Goal: Task Accomplishment & Management: Use online tool/utility

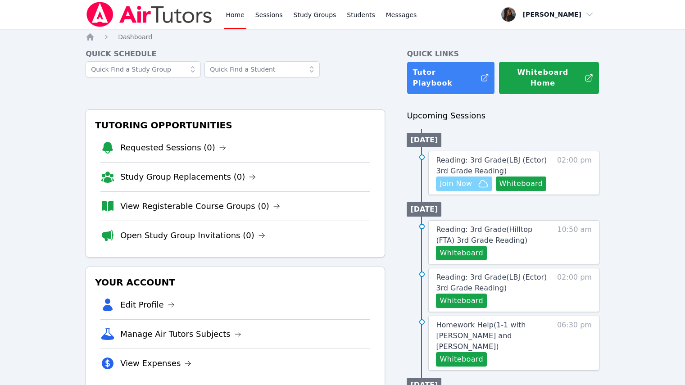
click at [459, 178] on span "Join Now" at bounding box center [456, 183] width 32 height 11
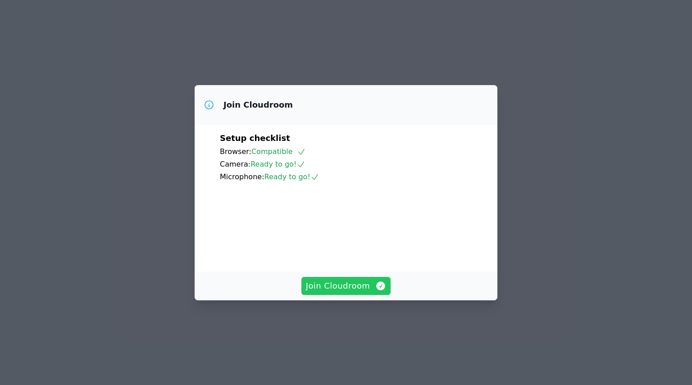
click at [344, 292] on span "Join Cloudroom" at bounding box center [346, 286] width 81 height 13
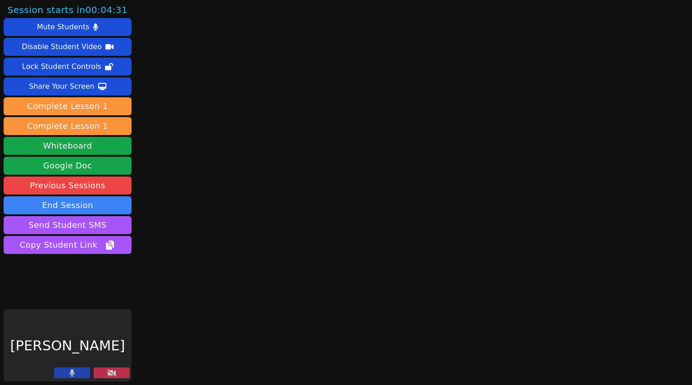
click at [72, 376] on icon at bounding box center [71, 372] width 5 height 7
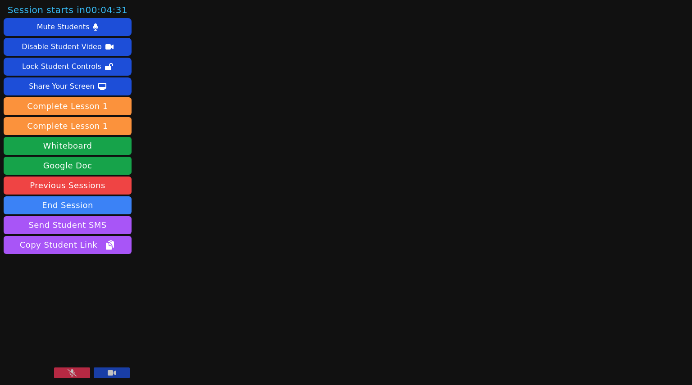
click at [128, 368] on video at bounding box center [68, 346] width 128 height 72
click at [120, 372] on button at bounding box center [112, 373] width 36 height 11
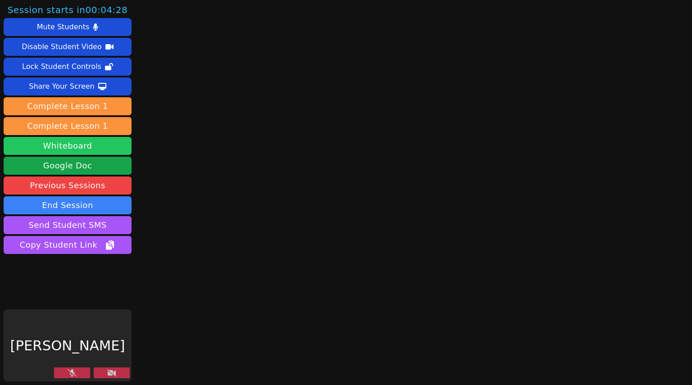
click at [91, 150] on button "Whiteboard" at bounding box center [68, 146] width 128 height 18
click at [80, 152] on button "Whiteboard" at bounding box center [68, 146] width 128 height 18
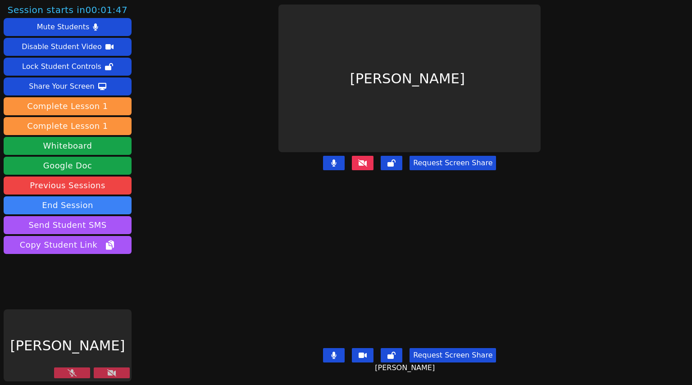
click at [331, 159] on button at bounding box center [334, 163] width 22 height 14
drag, startPoint x: 334, startPoint y: 352, endPoint x: 346, endPoint y: 344, distance: 13.6
click at [334, 351] on button at bounding box center [334, 355] width 22 height 14
click at [389, 352] on icon at bounding box center [391, 355] width 8 height 7
click at [397, 160] on button at bounding box center [392, 163] width 22 height 14
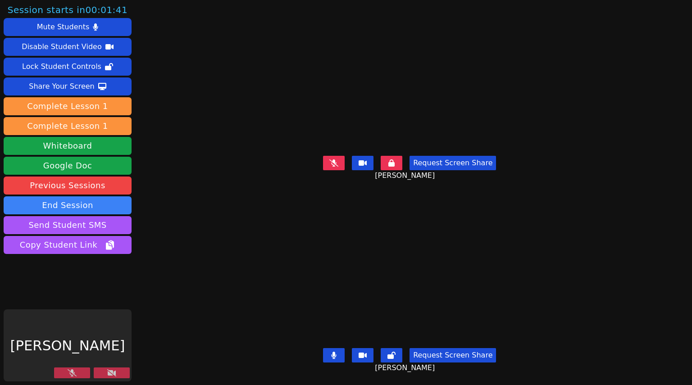
click at [328, 352] on button at bounding box center [334, 355] width 22 height 14
click at [397, 353] on button at bounding box center [392, 355] width 22 height 14
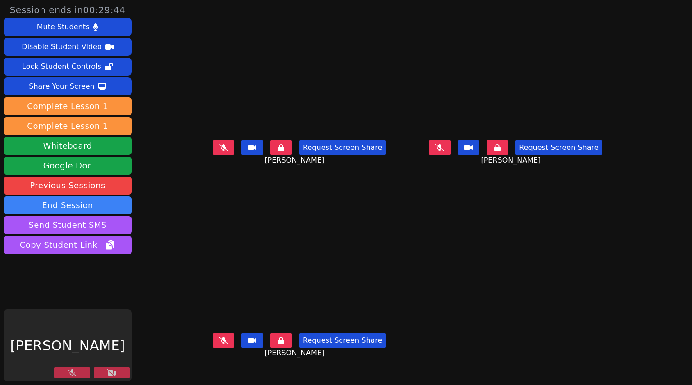
click at [82, 370] on button at bounding box center [72, 373] width 36 height 11
click at [103, 371] on button at bounding box center [112, 373] width 36 height 11
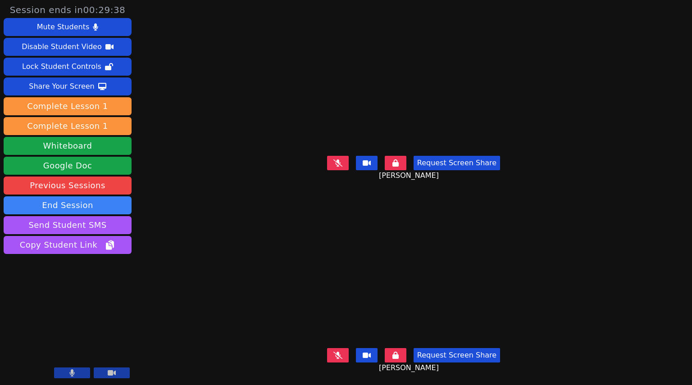
click at [91, 382] on aside "Session ends in 00:29:38 Mute Students Disable Student Video Lock Student Contr…" at bounding box center [67, 192] width 135 height 385
click at [402, 160] on button at bounding box center [396, 163] width 22 height 14
click at [400, 355] on button at bounding box center [396, 355] width 22 height 14
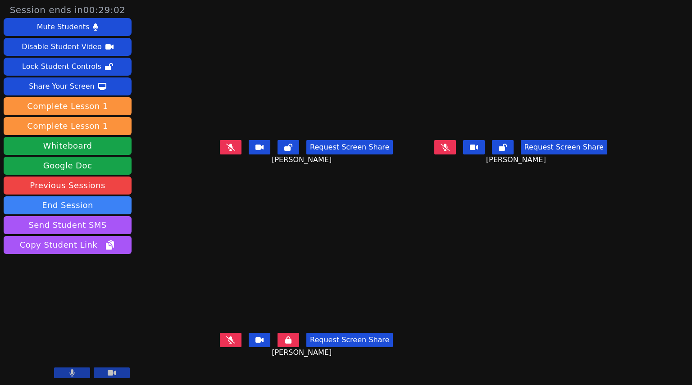
click at [278, 347] on button at bounding box center [289, 340] width 22 height 14
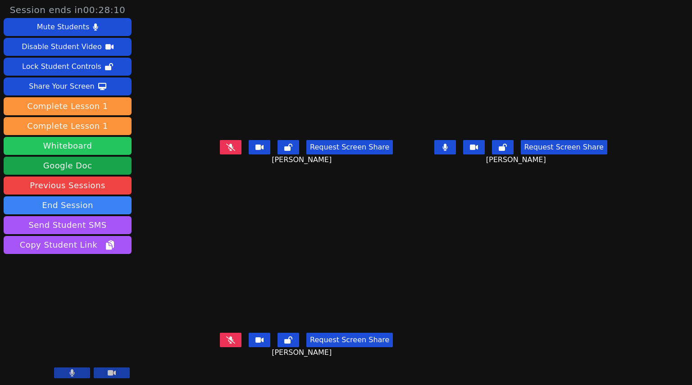
click at [76, 150] on button "Whiteboard" at bounding box center [68, 146] width 128 height 18
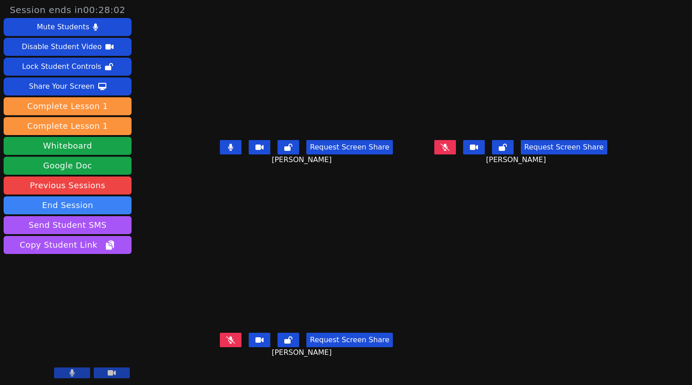
click at [220, 155] on button at bounding box center [231, 147] width 22 height 14
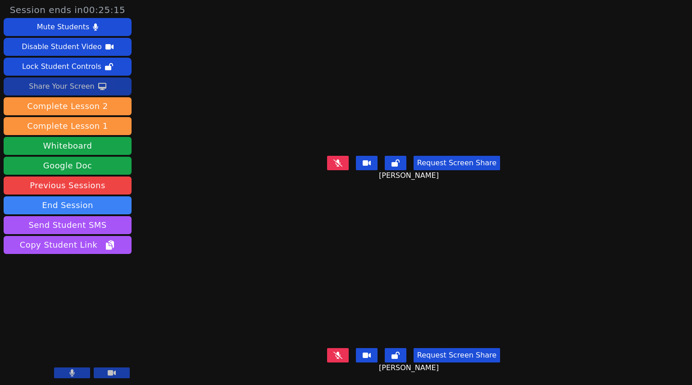
click at [85, 87] on div "Share Your Screen" at bounding box center [62, 86] width 66 height 14
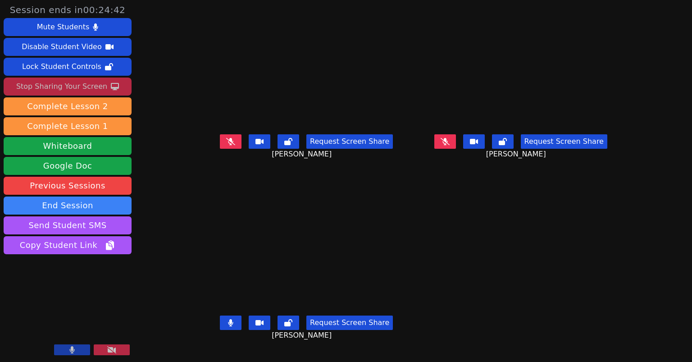
click at [228, 324] on icon at bounding box center [230, 322] width 5 height 7
click at [228, 325] on icon at bounding box center [230, 322] width 5 height 7
click at [226, 325] on icon at bounding box center [230, 322] width 9 height 7
click at [278, 326] on button at bounding box center [289, 322] width 22 height 14
click at [220, 327] on button at bounding box center [231, 322] width 22 height 14
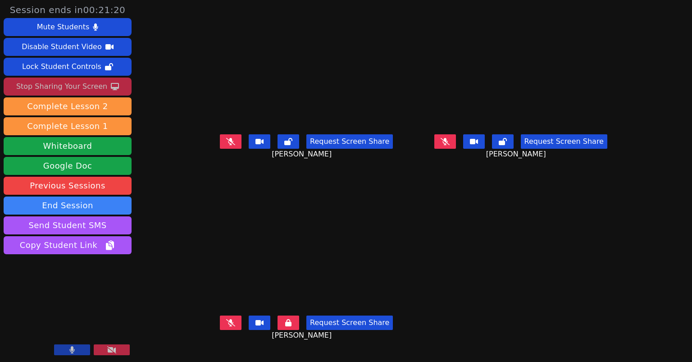
click at [278, 328] on button at bounding box center [289, 322] width 22 height 14
click at [226, 325] on icon at bounding box center [230, 322] width 9 height 7
click at [228, 326] on icon at bounding box center [230, 322] width 5 height 7
click at [226, 145] on icon at bounding box center [230, 141] width 9 height 7
click at [220, 328] on button at bounding box center [231, 322] width 22 height 14
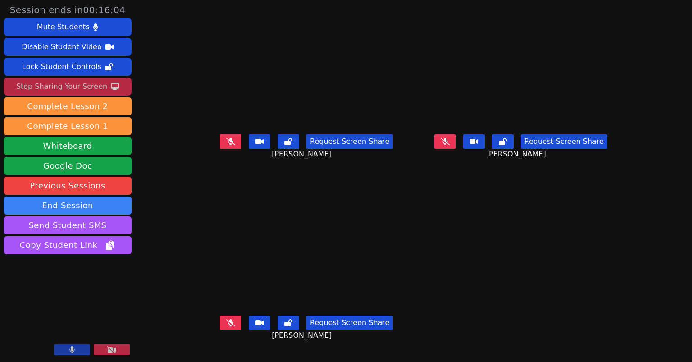
click at [220, 323] on button at bounding box center [231, 322] width 22 height 14
click at [220, 325] on button at bounding box center [231, 322] width 22 height 14
click at [220, 149] on button at bounding box center [231, 141] width 22 height 14
click at [220, 147] on button at bounding box center [231, 141] width 22 height 14
click at [284, 145] on icon at bounding box center [288, 141] width 8 height 7
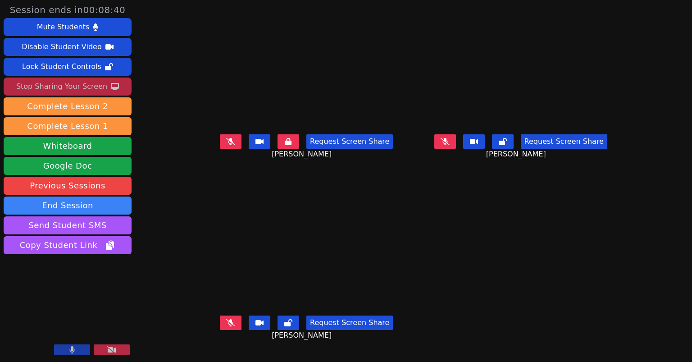
click at [226, 145] on icon at bounding box center [230, 141] width 9 height 7
click at [228, 145] on icon at bounding box center [230, 141] width 5 height 7
click at [228, 325] on icon at bounding box center [230, 322] width 5 height 7
click at [278, 142] on button at bounding box center [289, 141] width 22 height 14
click at [220, 149] on button at bounding box center [231, 141] width 22 height 14
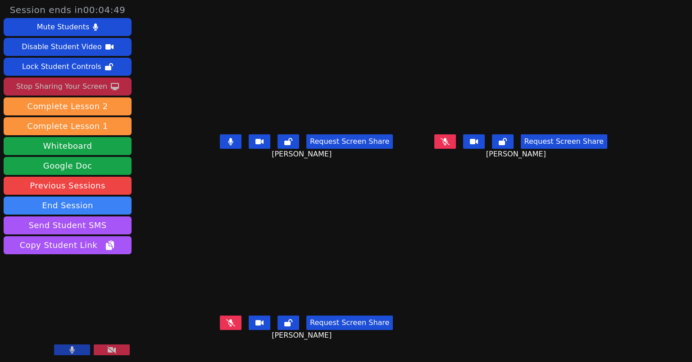
click at [228, 145] on icon at bounding box center [230, 141] width 5 height 7
click at [220, 324] on button at bounding box center [231, 322] width 22 height 14
click at [102, 93] on button "Stop Sharing Your Screen" at bounding box center [68, 86] width 128 height 18
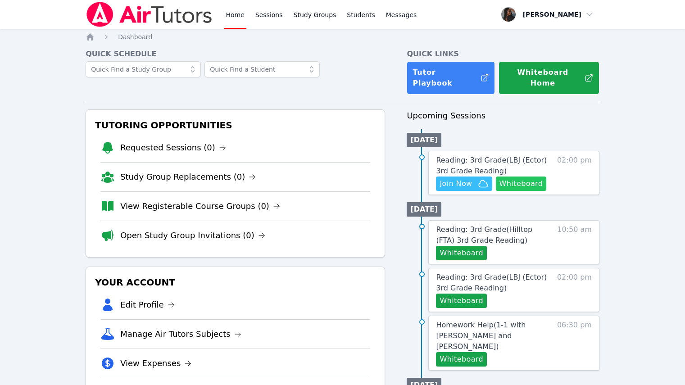
click at [511, 177] on button "Whiteboard" at bounding box center [521, 184] width 51 height 14
click at [533, 177] on button "Whiteboard" at bounding box center [521, 184] width 51 height 14
click at [539, 155] on link "Reading: 3rd Grade ( LBJ (Ector) 3rd Grade Reading )" at bounding box center [494, 166] width 117 height 22
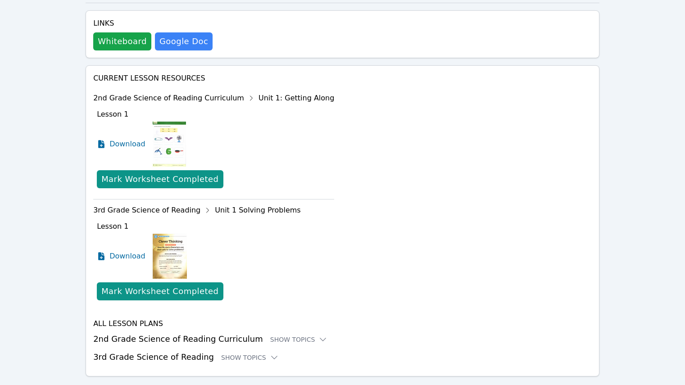
scroll to position [336, 0]
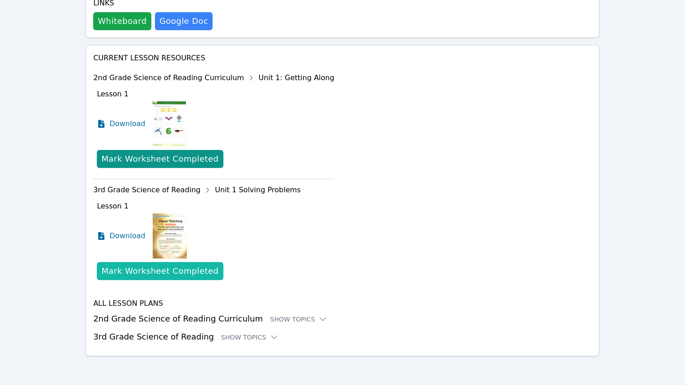
click at [173, 269] on div "Mark Worksheet Completed" at bounding box center [159, 271] width 117 height 13
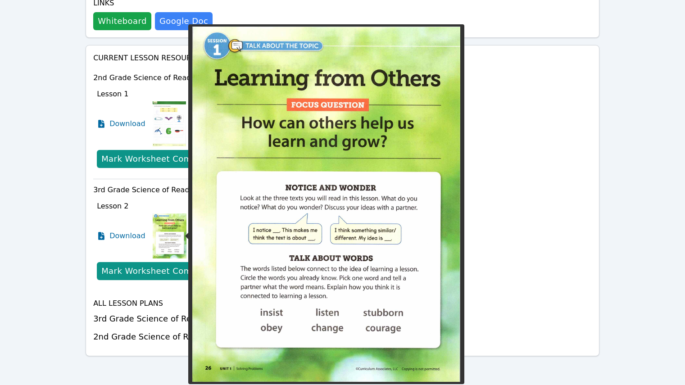
click at [169, 233] on img at bounding box center [170, 236] width 34 height 45
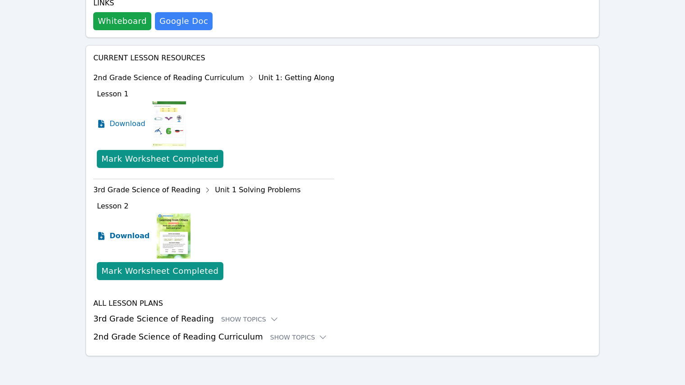
click at [115, 237] on span "Download" at bounding box center [129, 236] width 40 height 11
